Goal: Complete application form

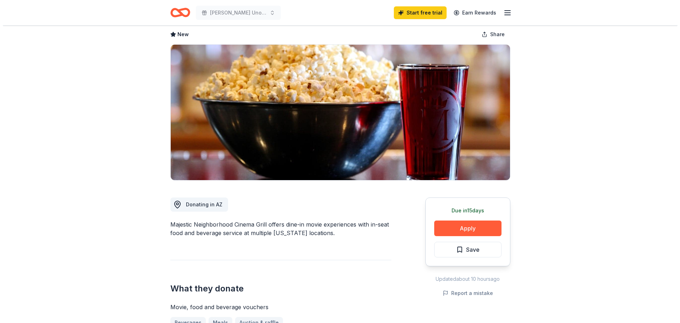
scroll to position [213, 0]
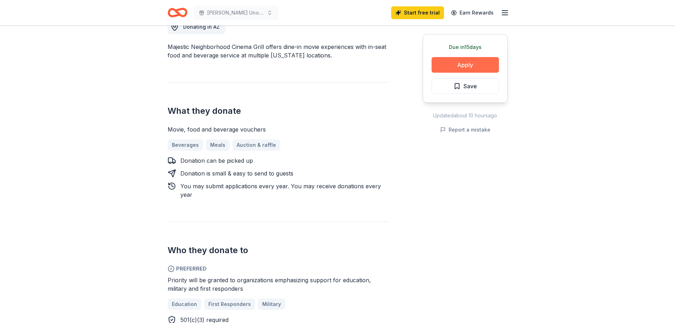
click at [451, 60] on button "Apply" at bounding box center [465, 65] width 67 height 16
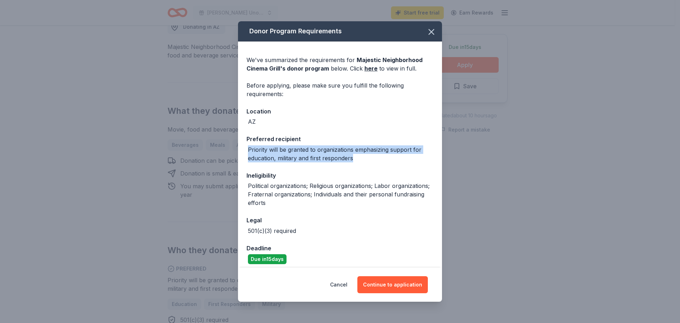
drag, startPoint x: 302, startPoint y: 142, endPoint x: 410, endPoint y: 157, distance: 109.8
click at [410, 157] on div "Preferred recipient Priority will be granted to organizations emphasizing suppo…" at bounding box center [340, 148] width 187 height 28
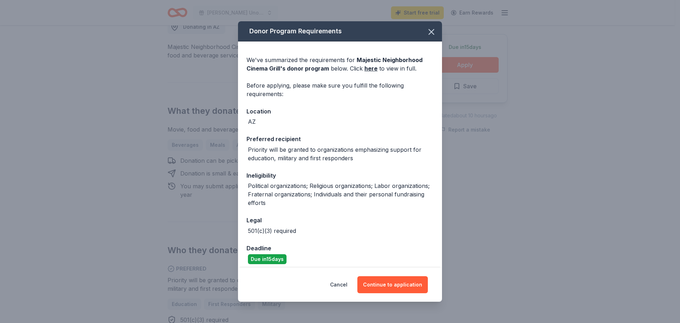
click at [305, 174] on div "Ineligibility" at bounding box center [340, 175] width 187 height 9
drag, startPoint x: 308, startPoint y: 155, endPoint x: 370, endPoint y: 170, distance: 63.3
click at [369, 164] on div "We've summarized the requirements for Majestic Neighborhood Cinema Grill 's don…" at bounding box center [340, 184] width 204 height 287
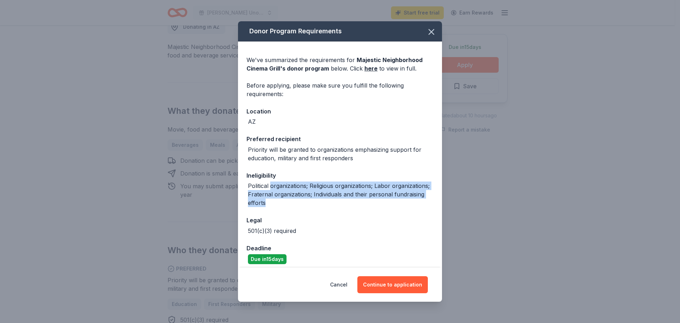
drag, startPoint x: 272, startPoint y: 189, endPoint x: 369, endPoint y: 203, distance: 97.8
click at [365, 202] on div "Political organizations; Religious organizations; Labor organizations; Fraterna…" at bounding box center [341, 194] width 186 height 26
click at [397, 291] on button "Continue to application" at bounding box center [393, 284] width 71 height 17
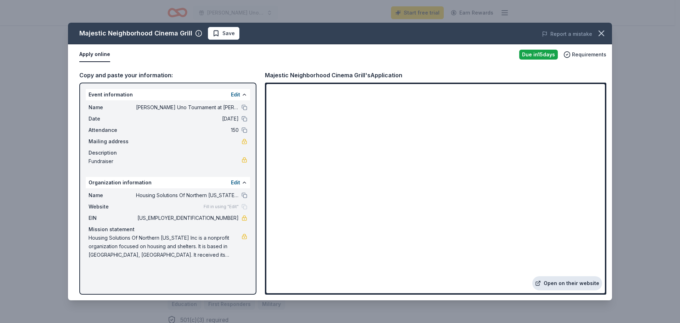
click at [562, 285] on link "Open on their website" at bounding box center [568, 283] width 70 height 14
